Goal: Check status

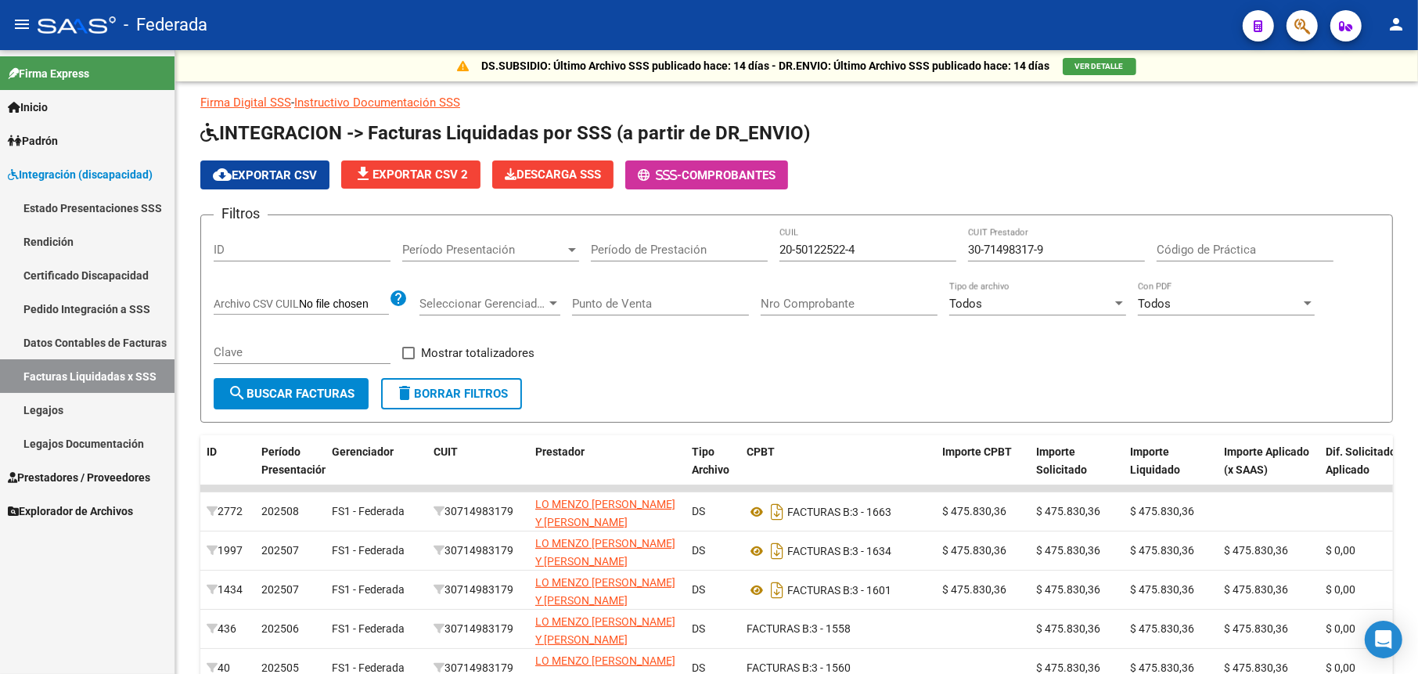
scroll to position [119, 0]
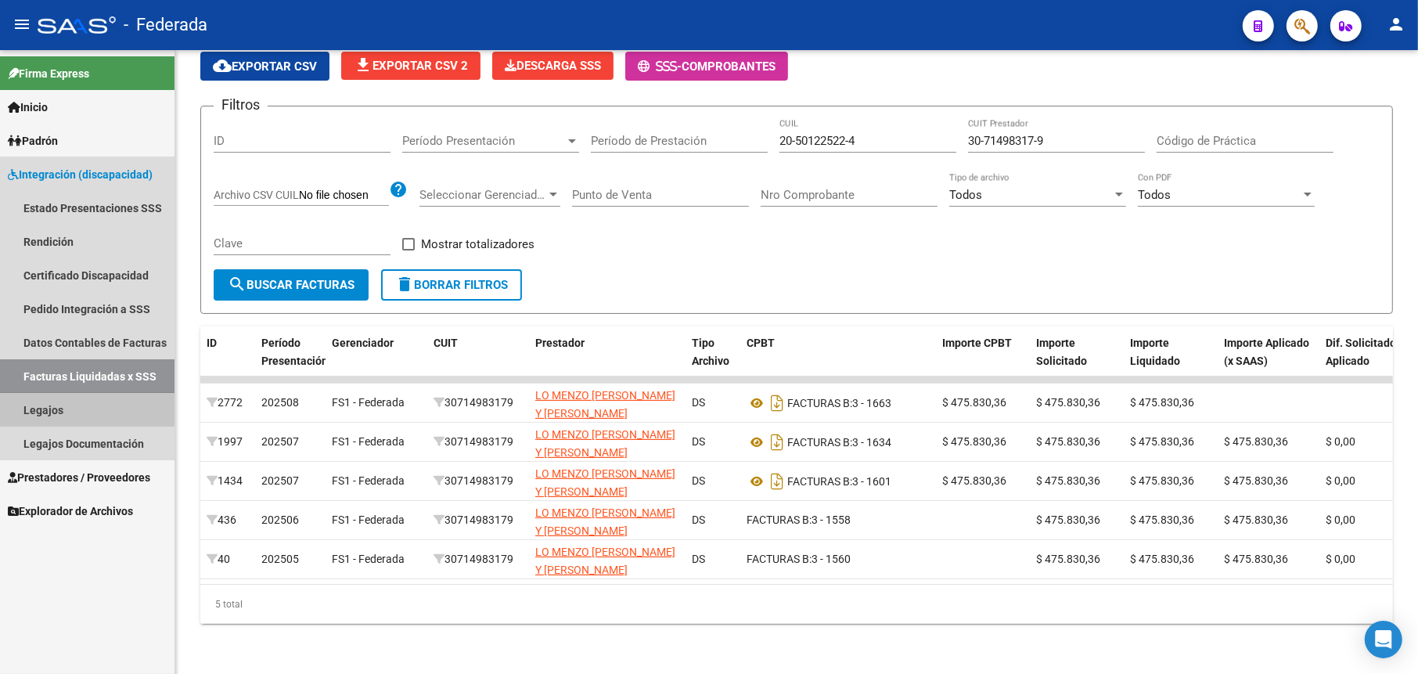
click at [56, 405] on link "Legajos" at bounding box center [87, 410] width 174 height 34
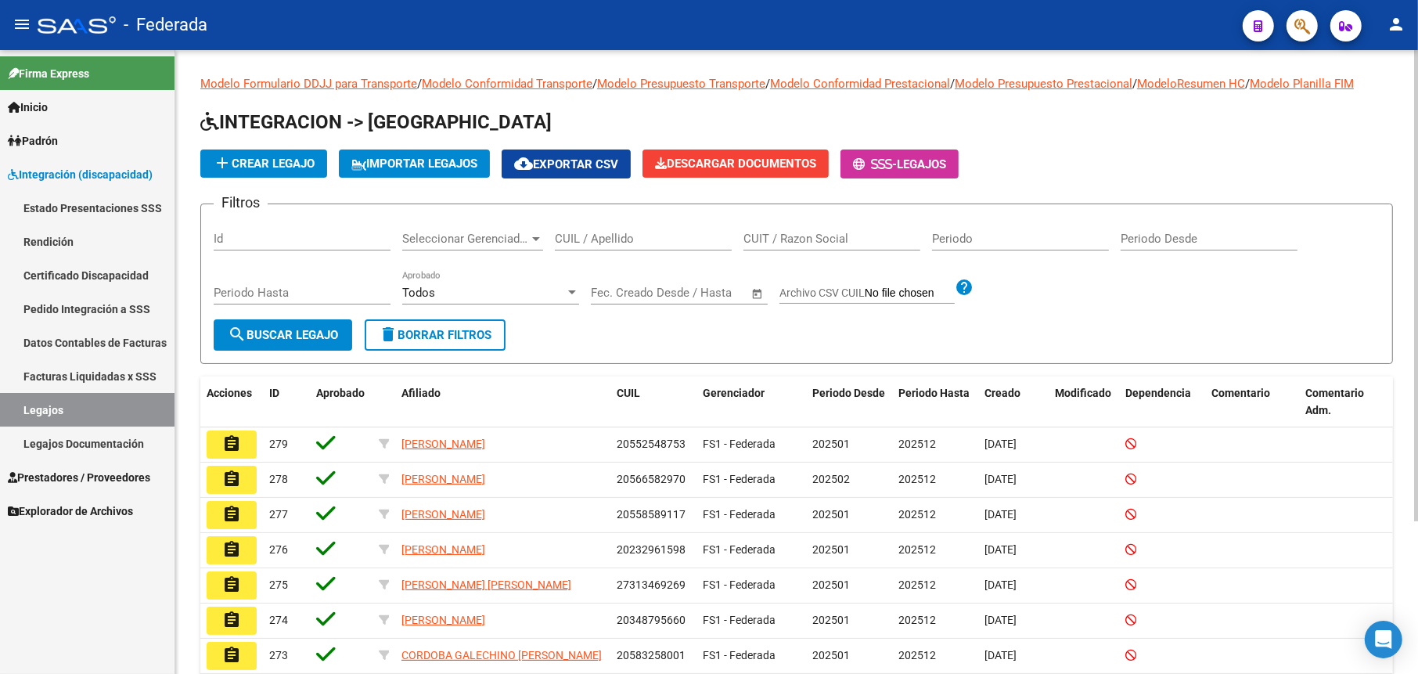
click at [603, 239] on input "CUIL / Apellido" at bounding box center [643, 239] width 177 height 14
paste input "[PERSON_NAME]"
click at [294, 339] on span "search Buscar Legajo" at bounding box center [283, 335] width 110 height 14
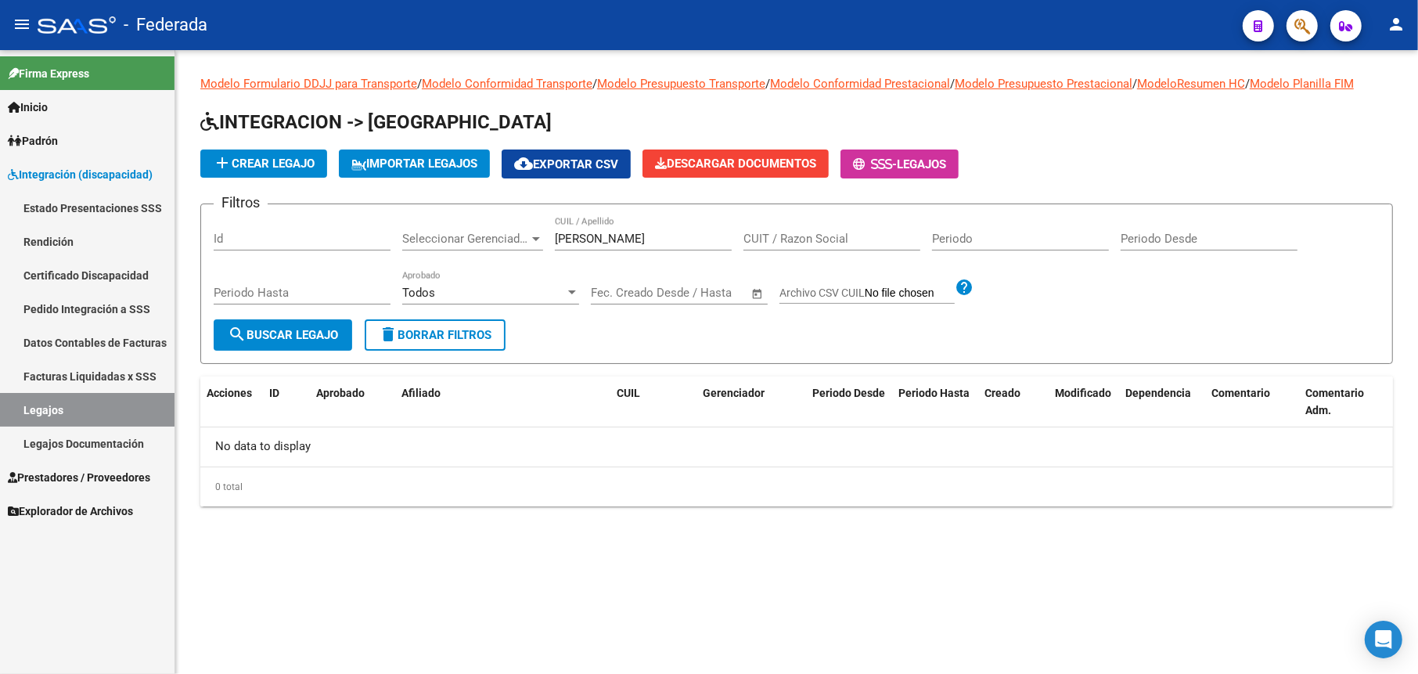
click at [685, 237] on input "[PERSON_NAME]" at bounding box center [643, 239] width 177 height 14
type input "[PERSON_NAME]"
drag, startPoint x: 609, startPoint y: 236, endPoint x: 525, endPoint y: 236, distance: 83.7
click at [525, 236] on div "Filtros Id Seleccionar Gerenciador Seleccionar Gerenciador [PERSON_NAME] CUIL /…" at bounding box center [797, 268] width 1166 height 103
paste input "[PERSON_NAME]"
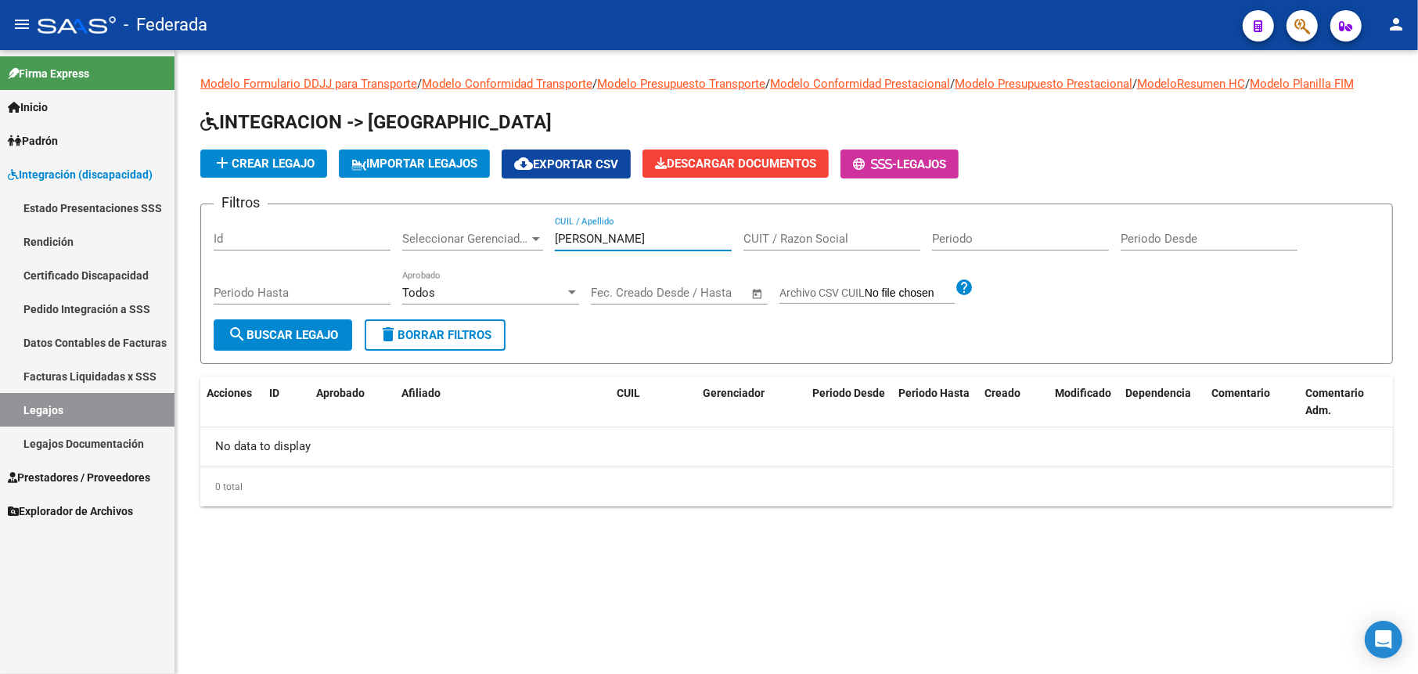
drag, startPoint x: 595, startPoint y: 237, endPoint x: 520, endPoint y: 216, distance: 78.0
click at [520, 217] on div "Filtros Id Seleccionar Gerenciador Seleccionar Gerenciador [PERSON_NAME] CUIL /…" at bounding box center [797, 268] width 1166 height 103
type input "[PERSON_NAME]"
